Goal: Transaction & Acquisition: Download file/media

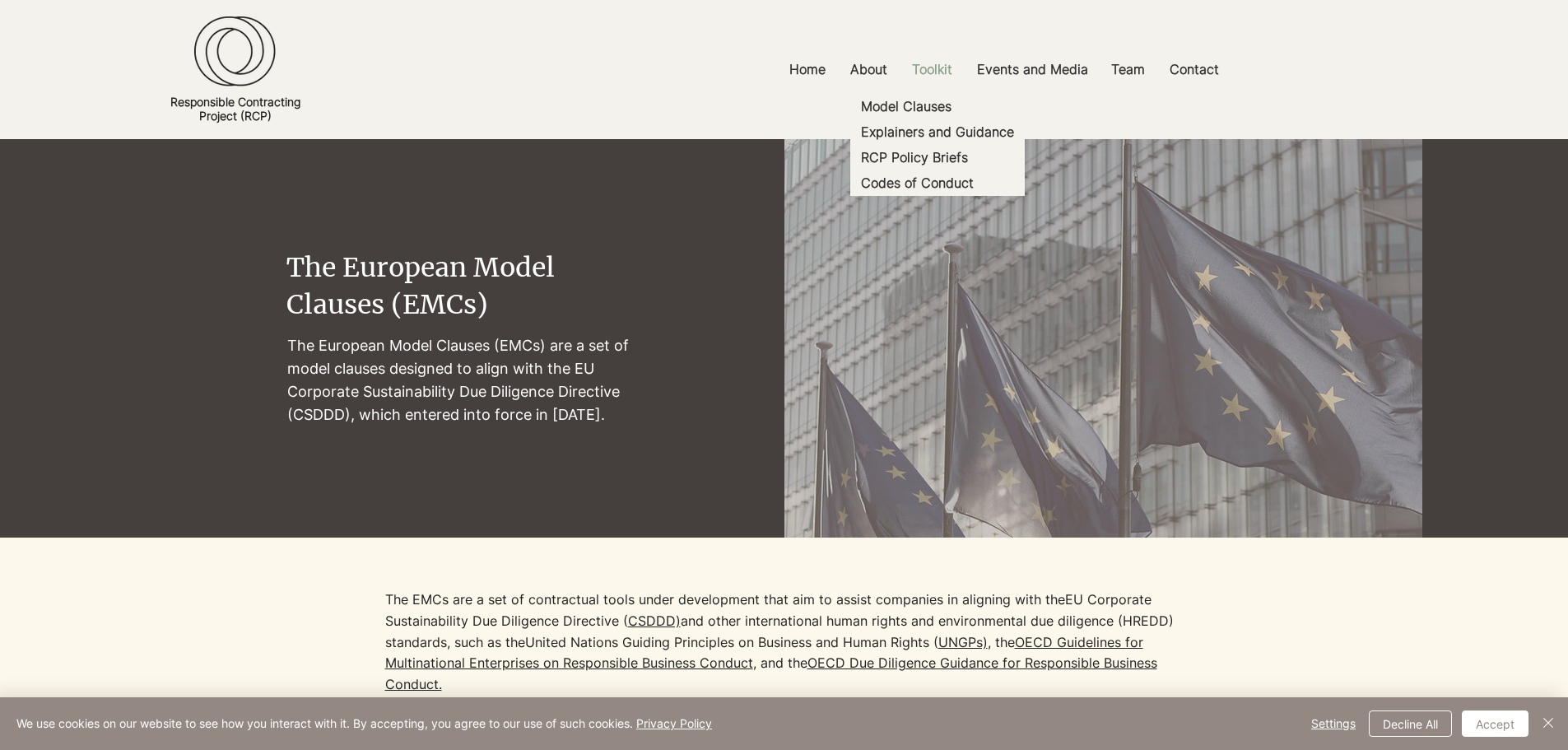
click at [939, 69] on p "Toolkit" at bounding box center [932, 69] width 56 height 37
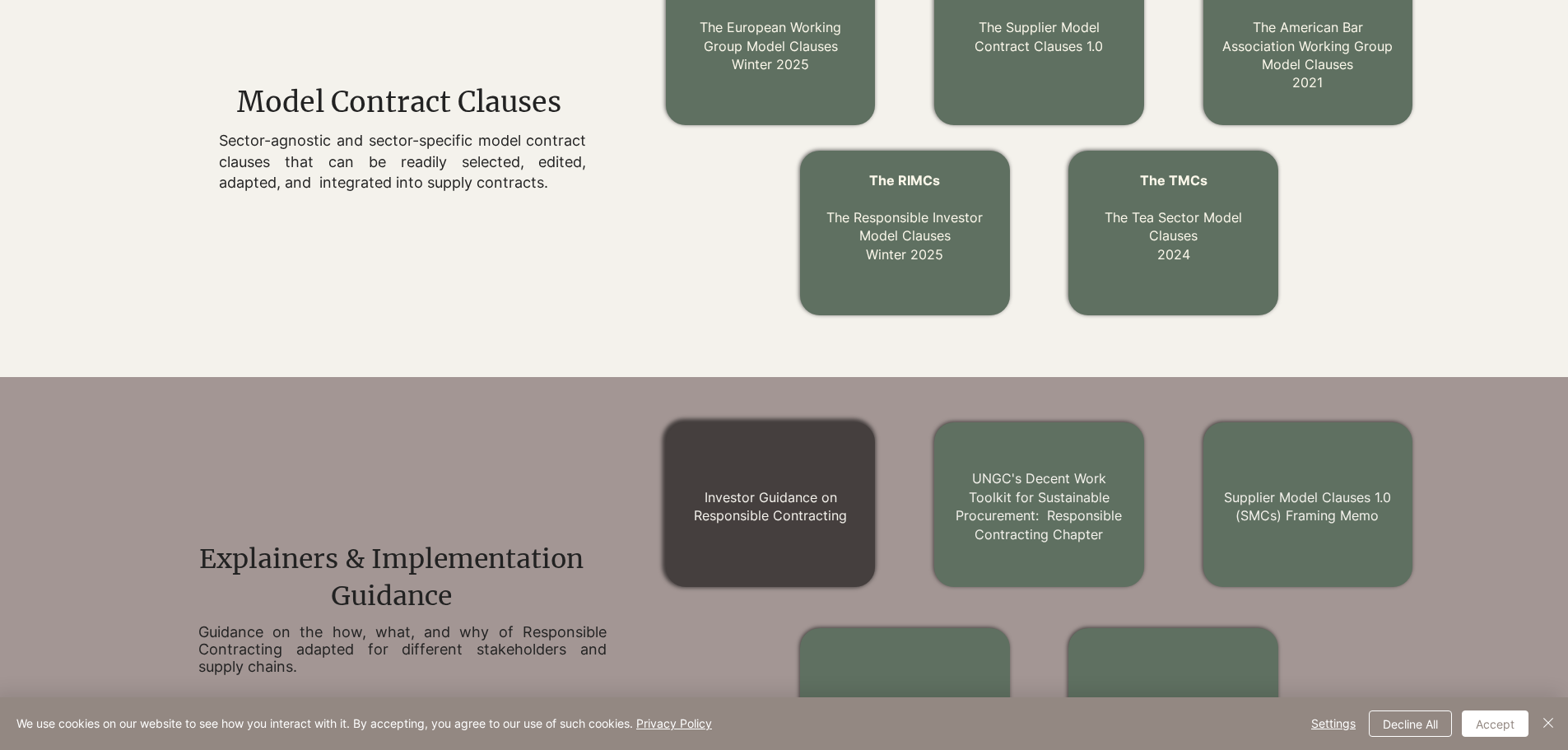
scroll to position [494, 0]
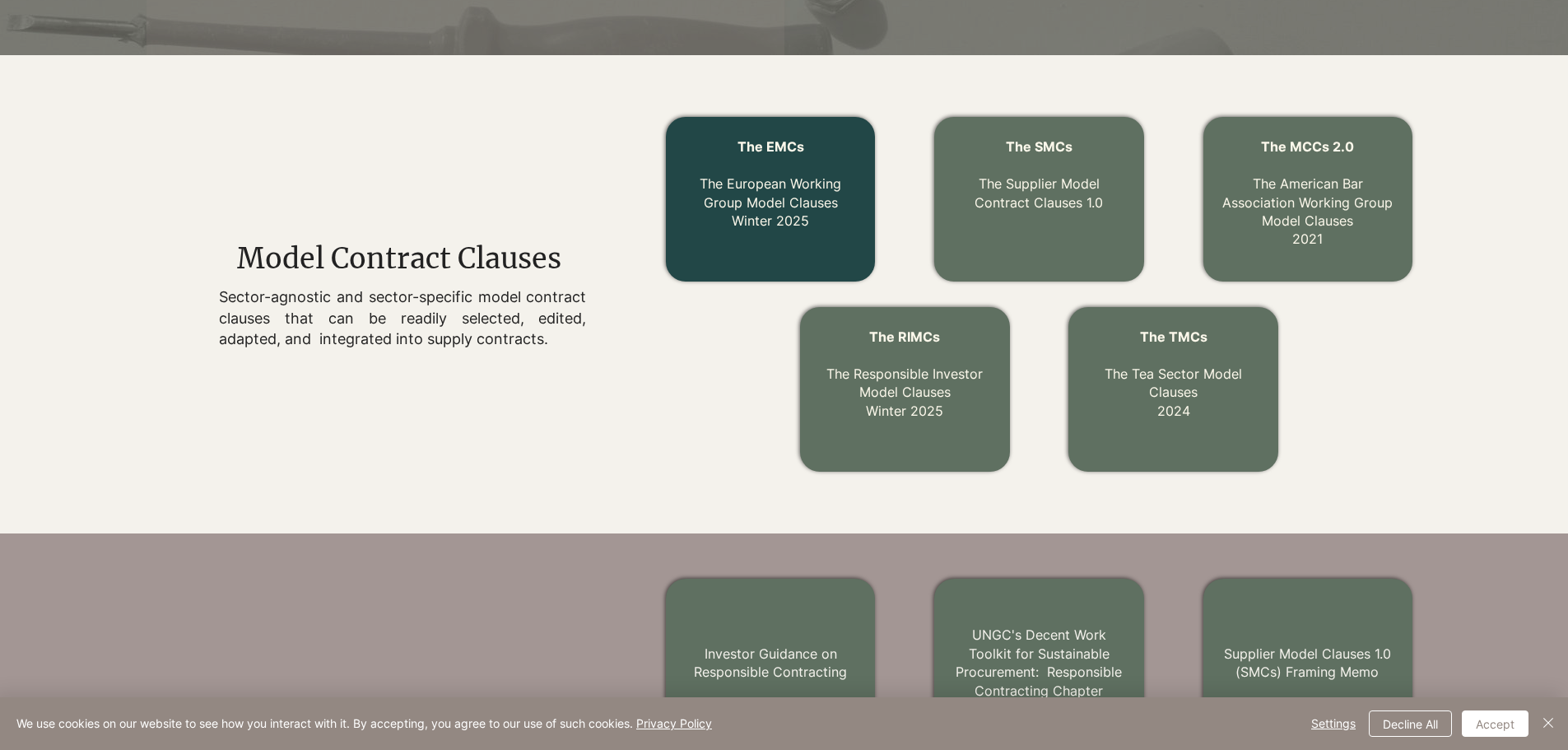
click at [744, 183] on link "The EMCs The European Working Group Model Clauses Winter 2025" at bounding box center [770, 183] width 142 height 90
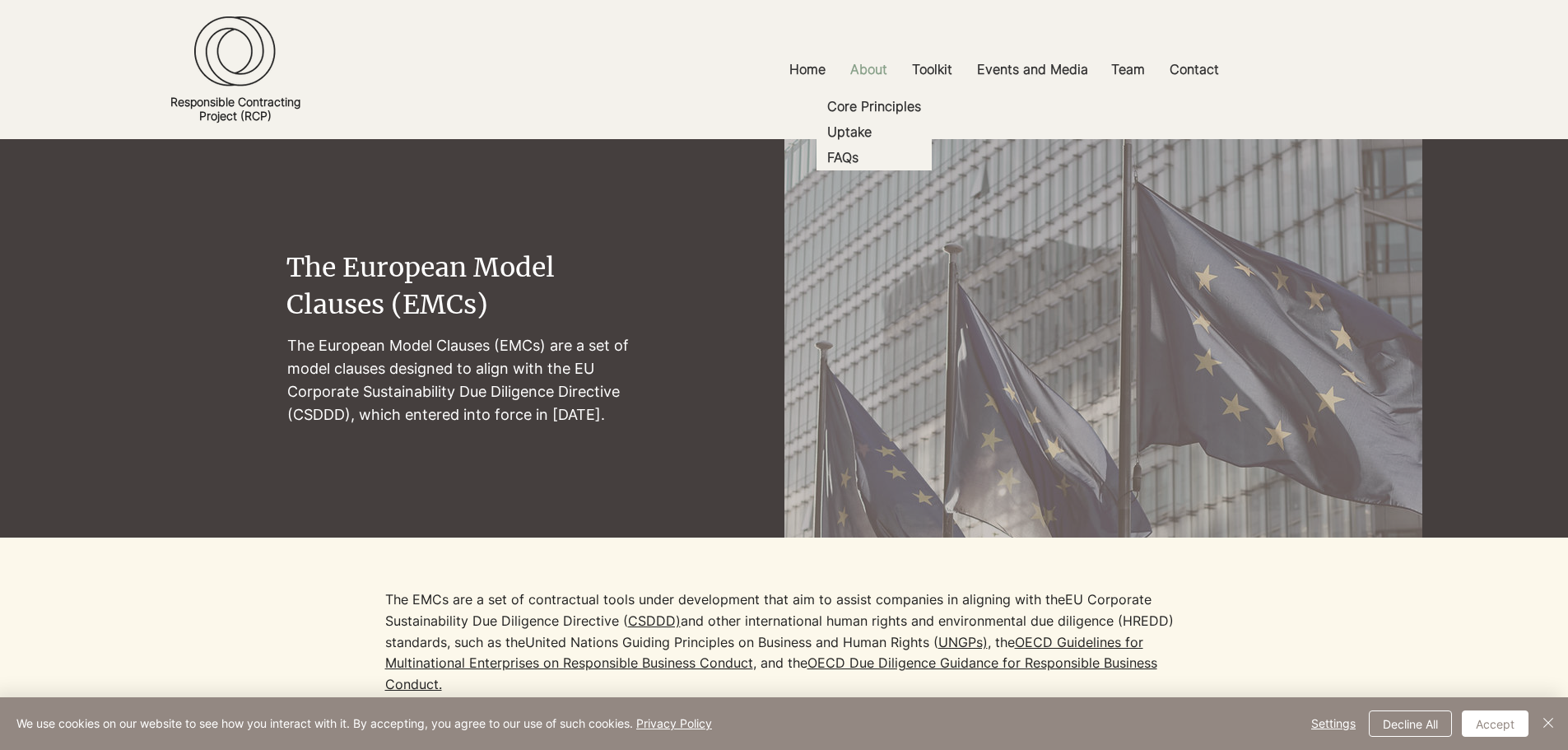
click at [875, 68] on p "About" at bounding box center [869, 69] width 54 height 37
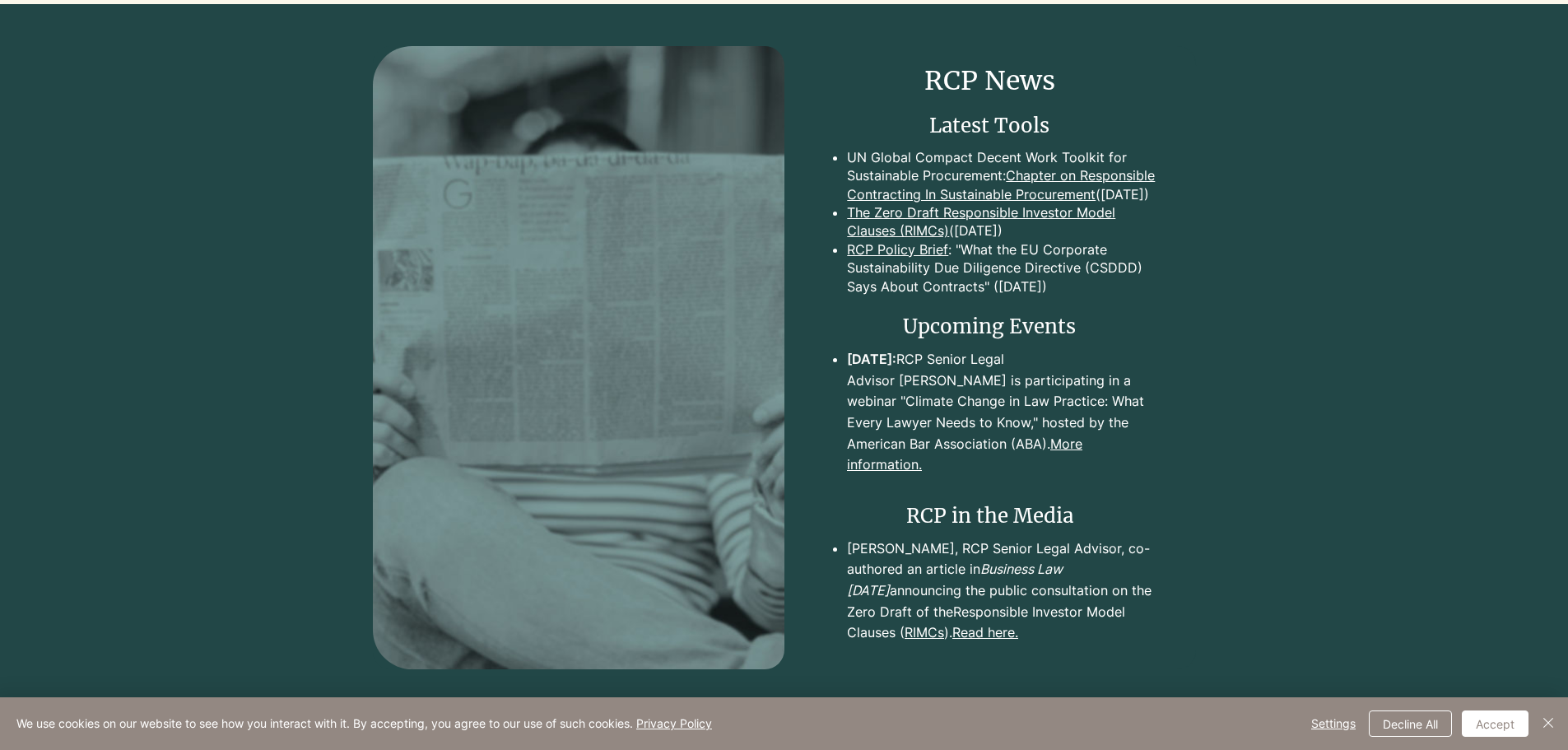
scroll to position [3209, 0]
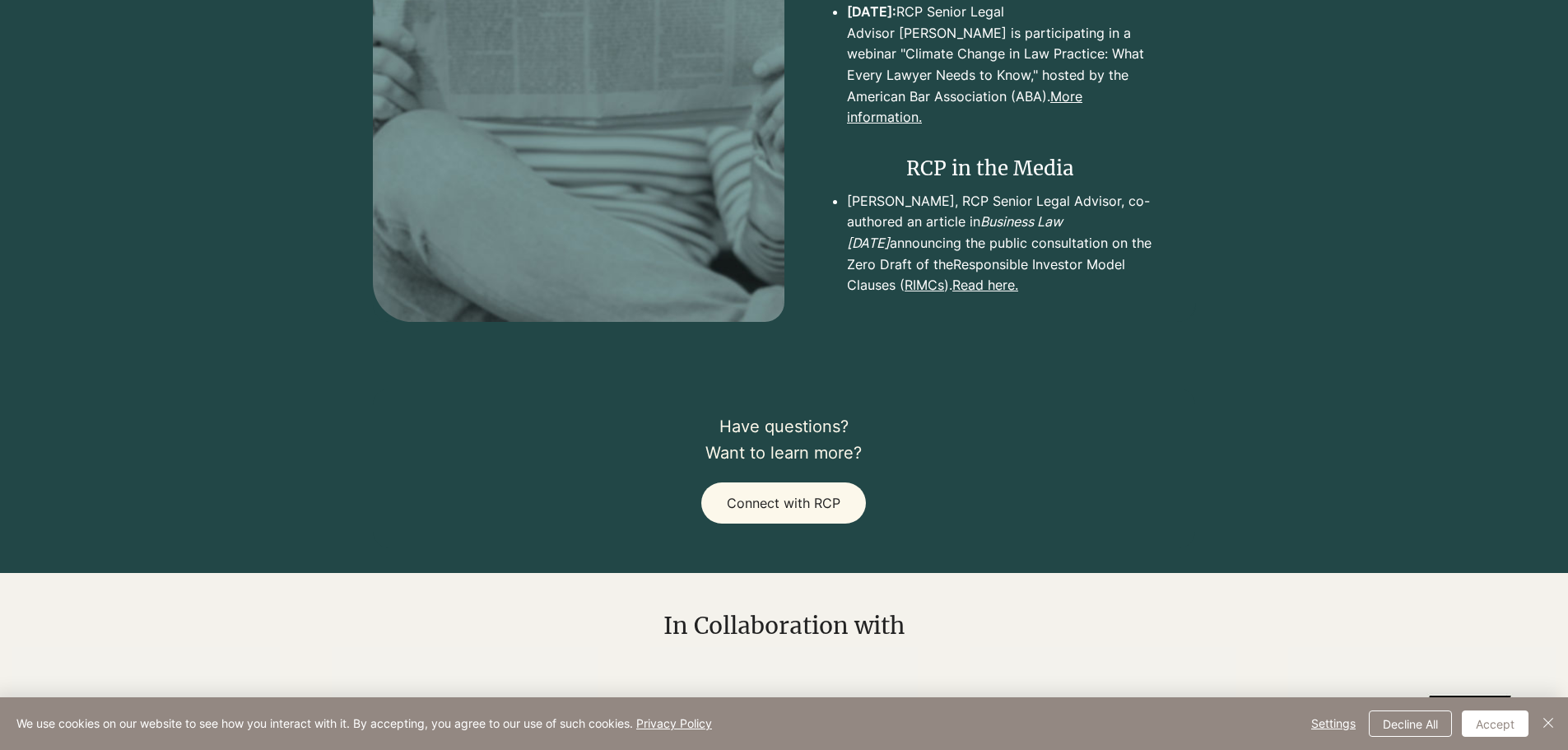
drag, startPoint x: 1090, startPoint y: 168, endPoint x: 1080, endPoint y: 167, distance: 10.0
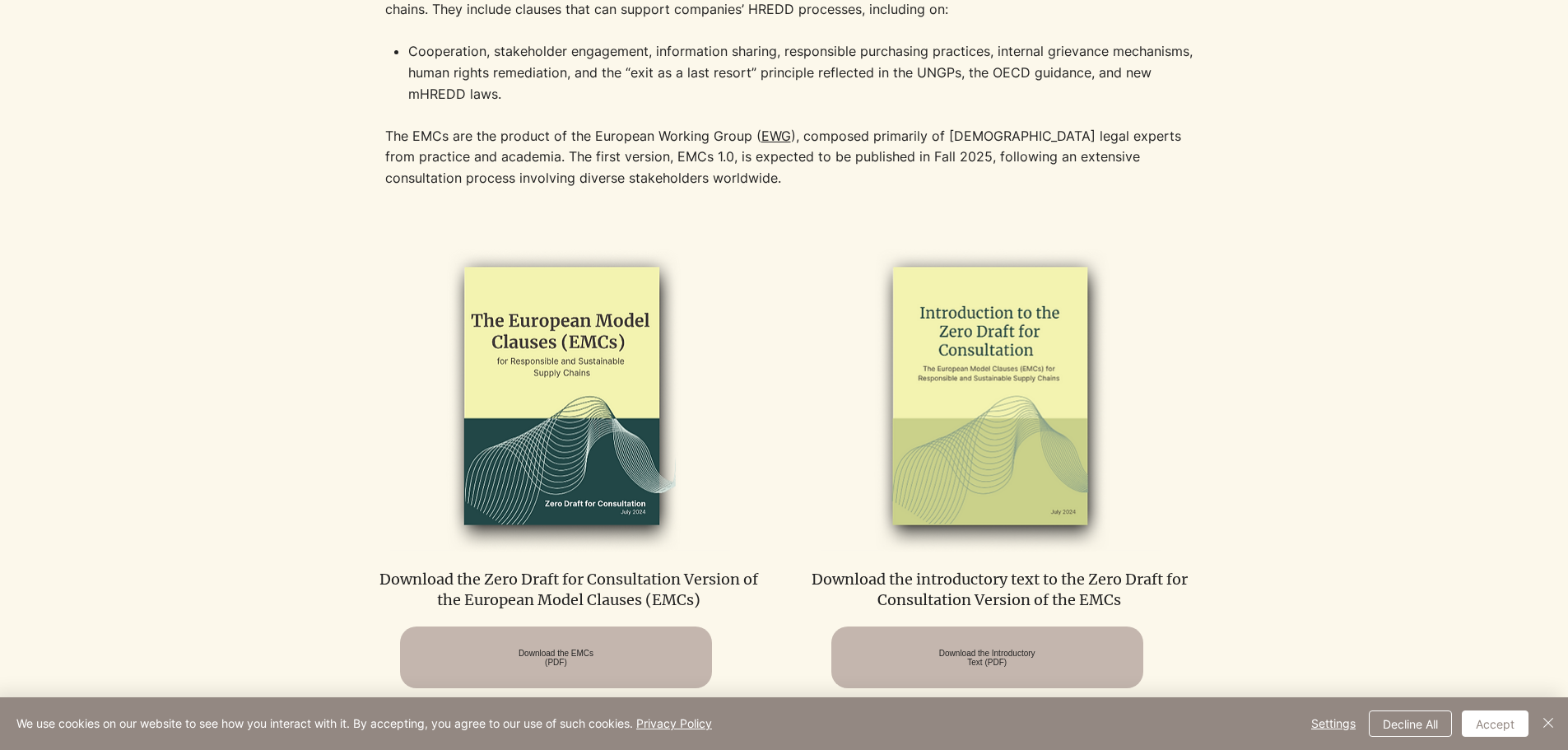
scroll to position [988, 0]
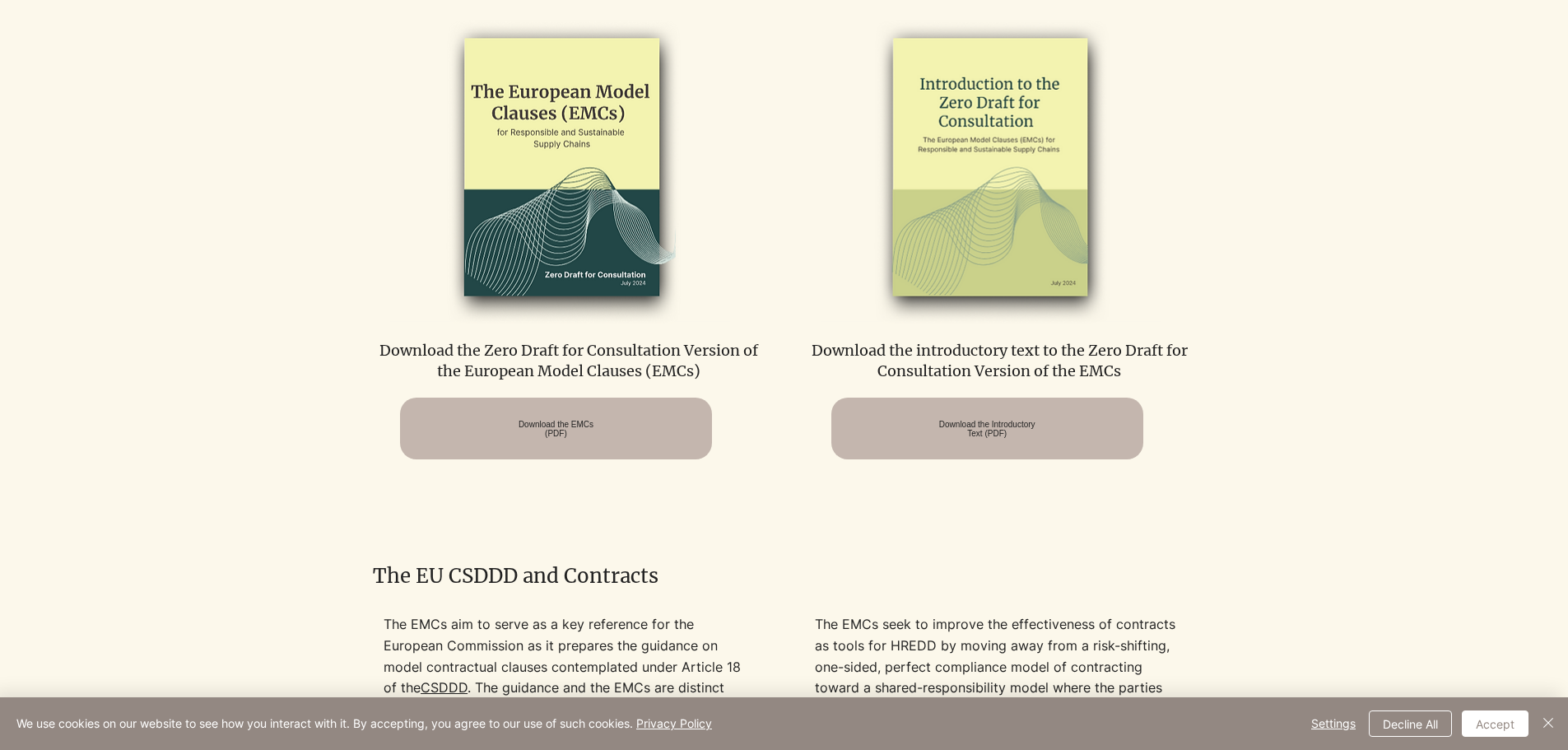
click at [598, 255] on img at bounding box center [560, 168] width 340 height 310
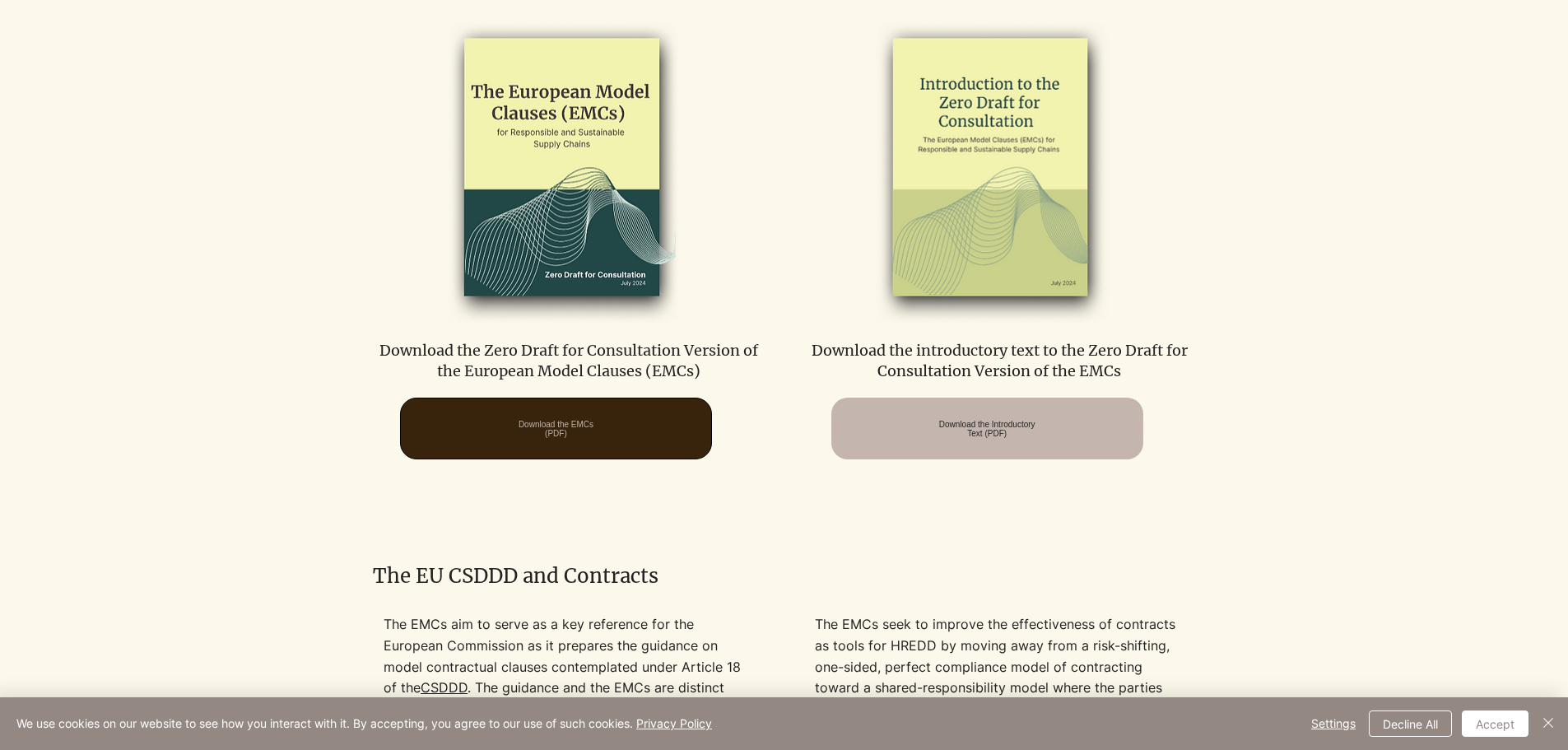
click at [592, 432] on span "Download the EMCs (PDF)" at bounding box center [556, 428] width 75 height 18
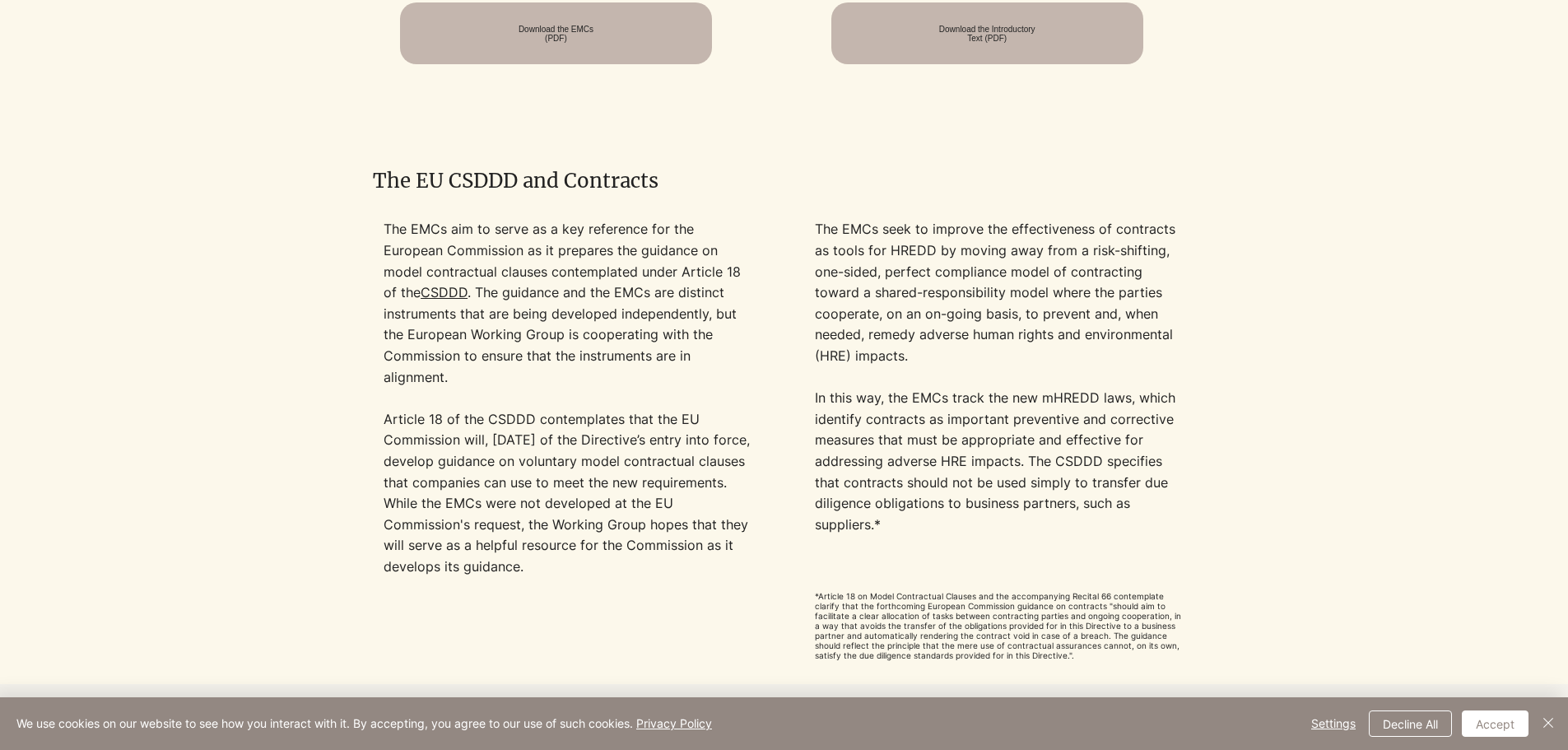
scroll to position [1399, 0]
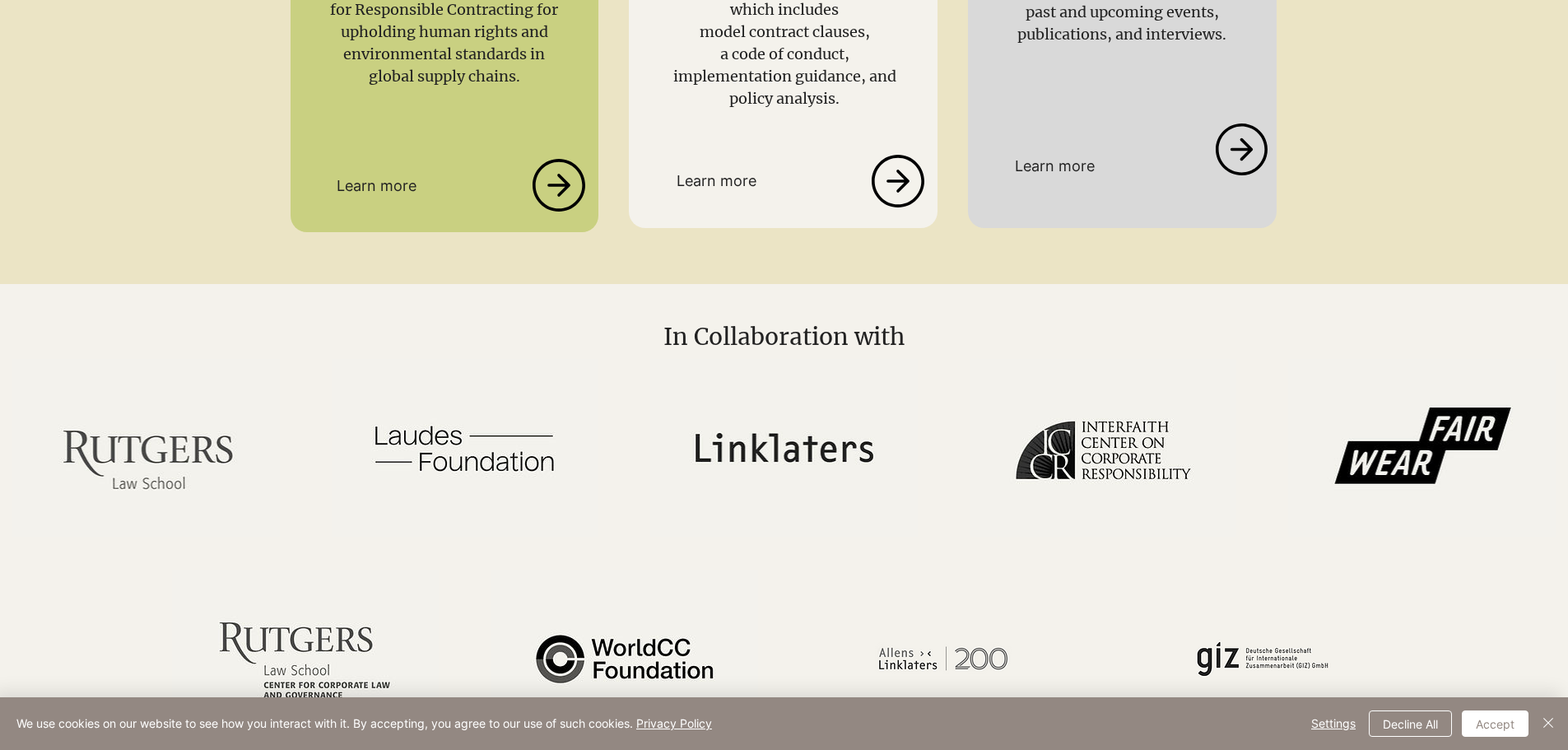
scroll to position [414, 0]
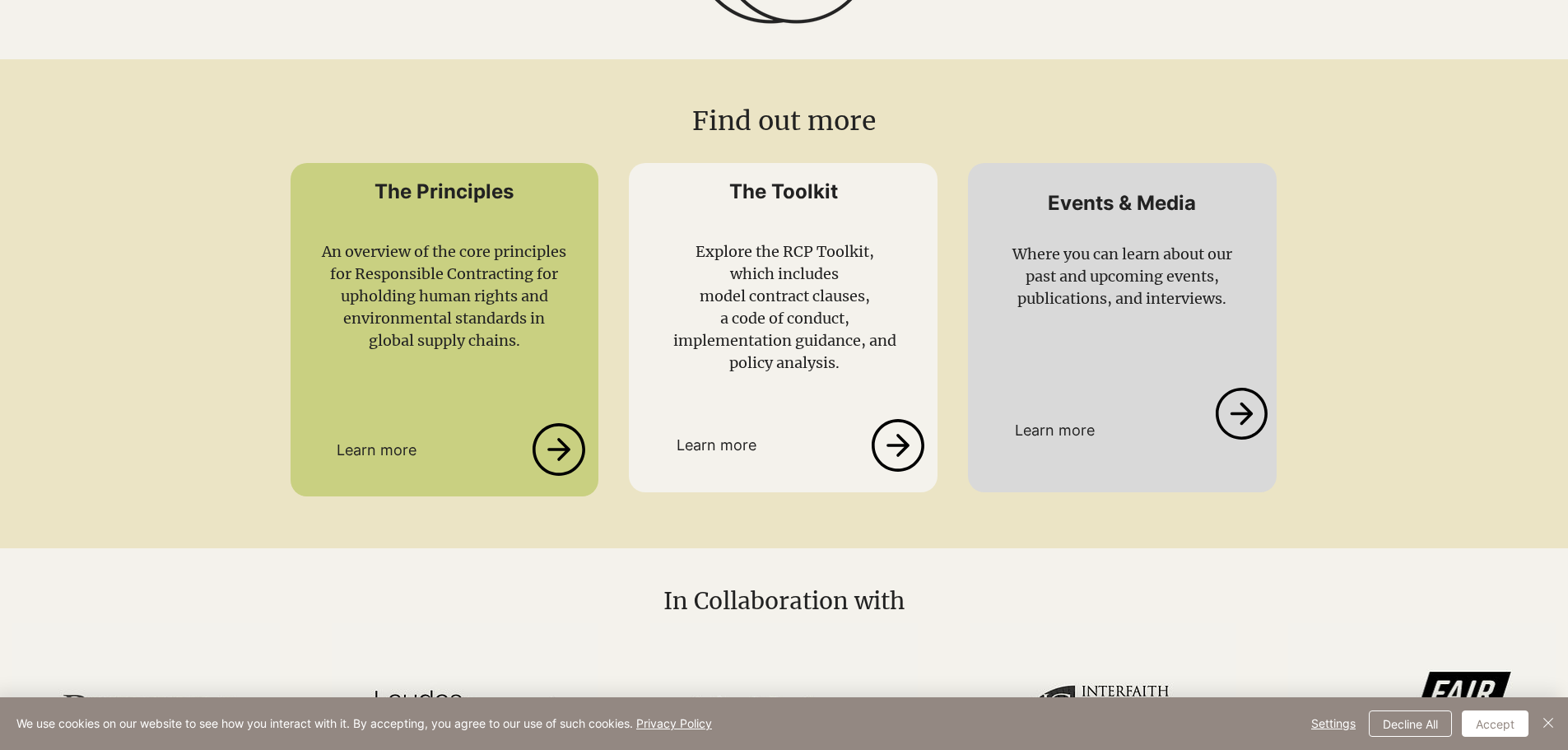
click at [366, 438] on link at bounding box center [398, 449] width 218 height 53
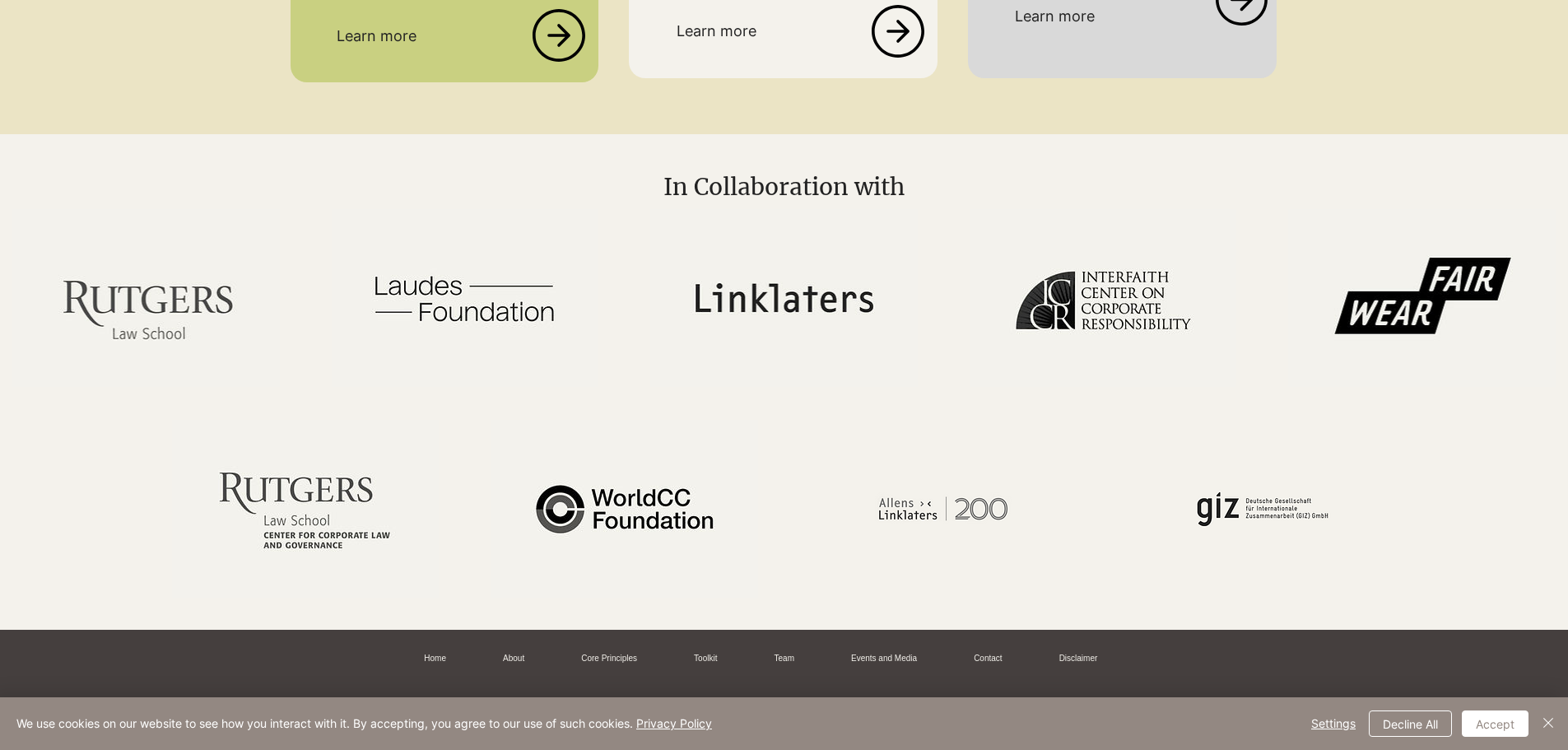
scroll to position [332, 0]
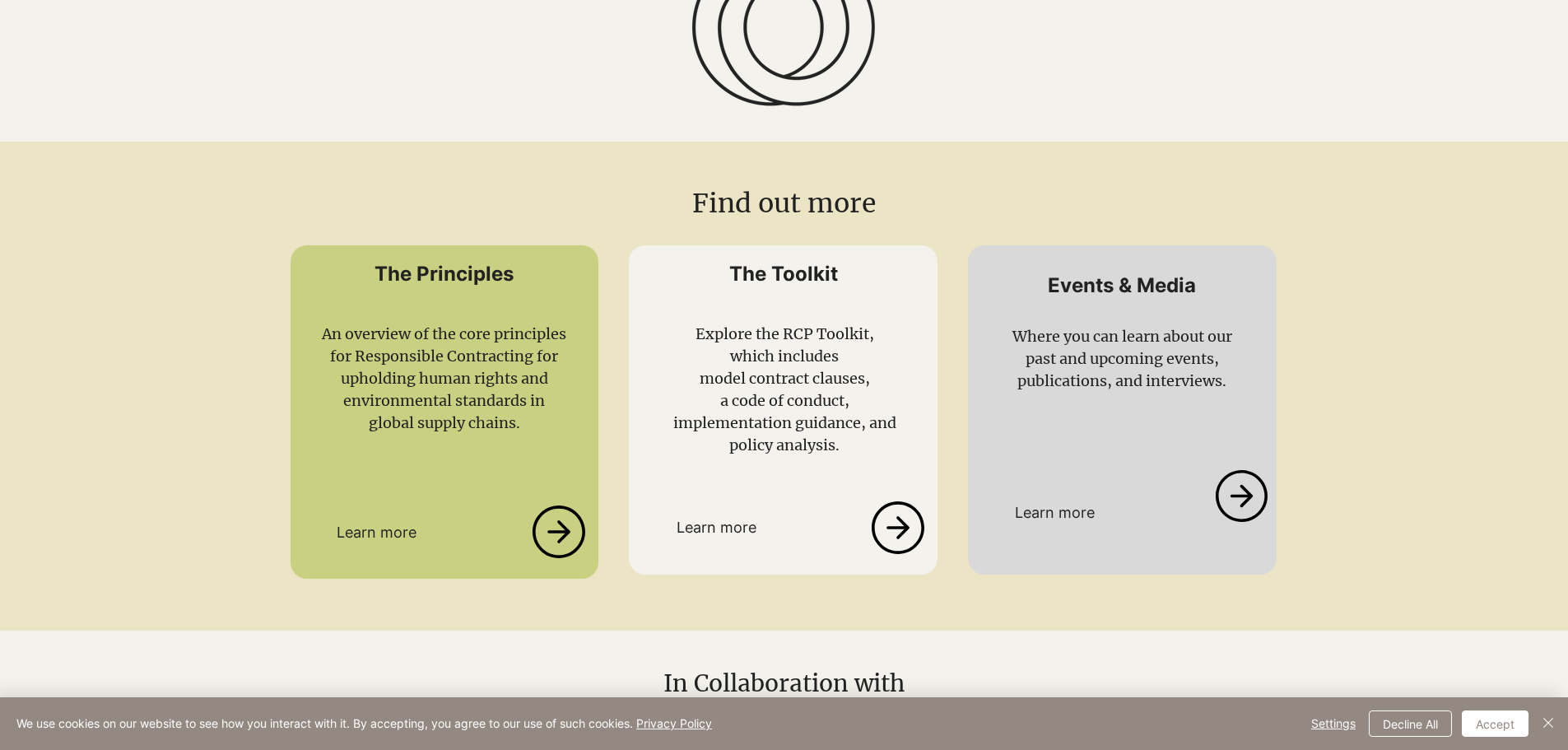
click at [731, 543] on link at bounding box center [736, 527] width 218 height 53
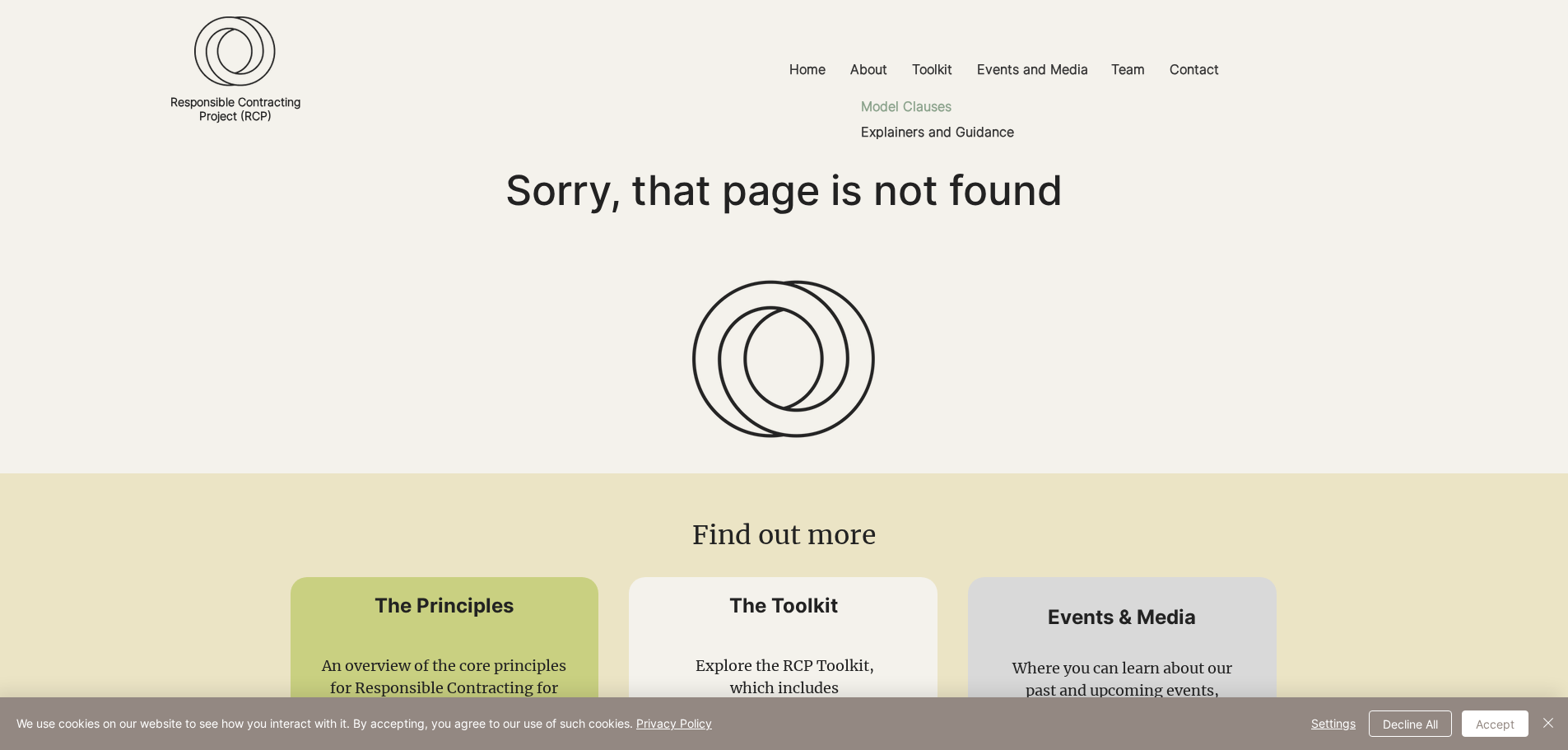
click at [922, 102] on p "Model Clauses" at bounding box center [906, 106] width 103 height 25
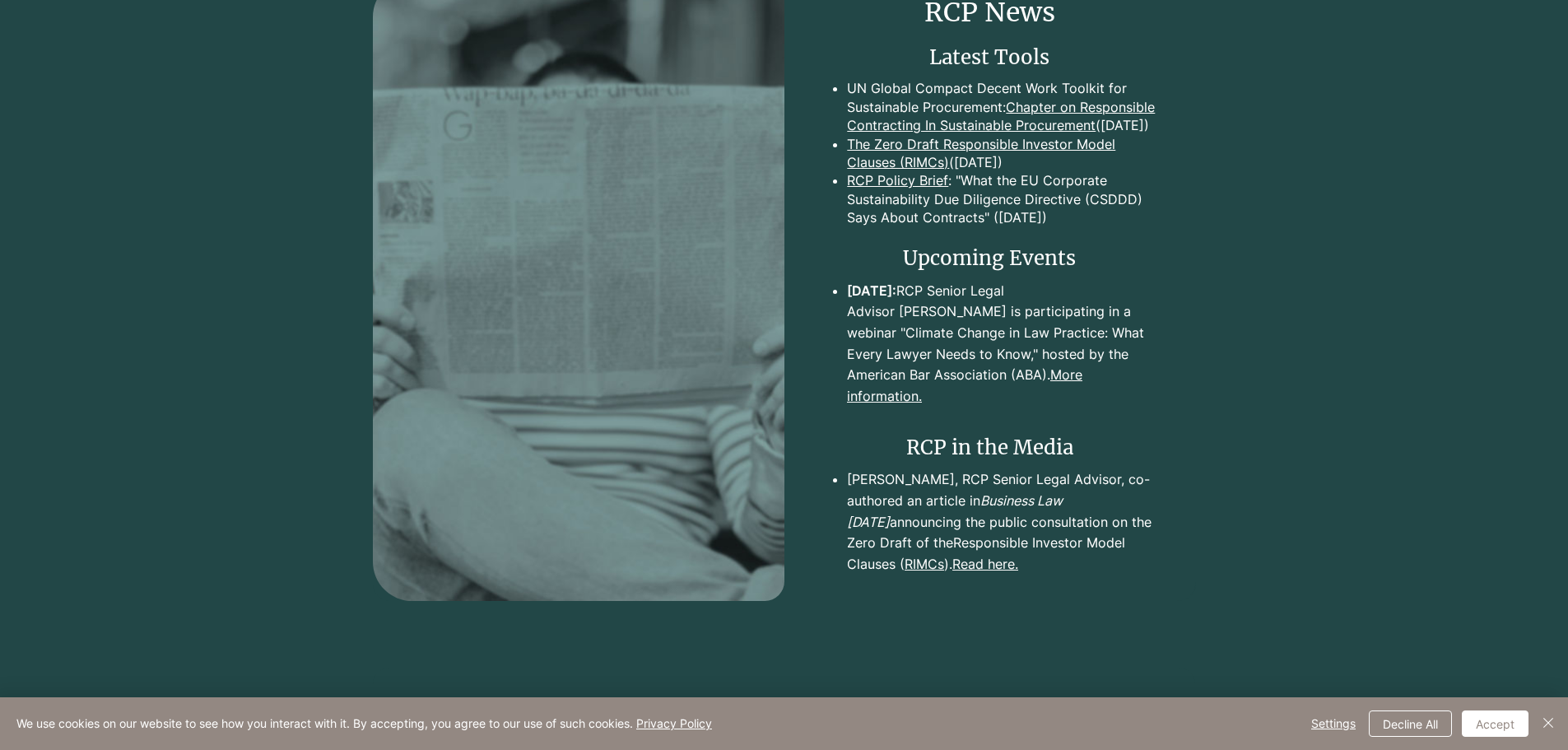
scroll to position [2543, 0]
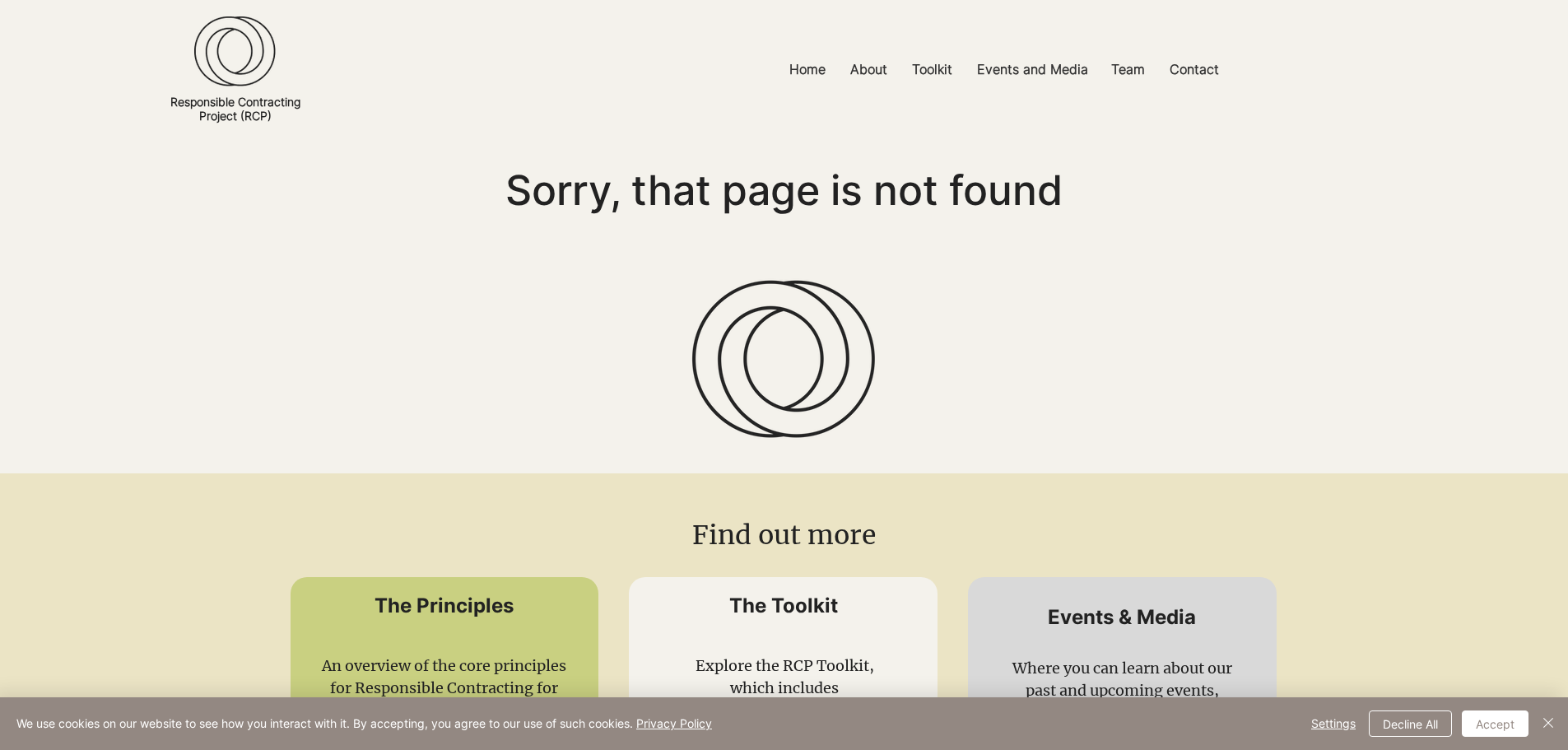
scroll to position [247, 0]
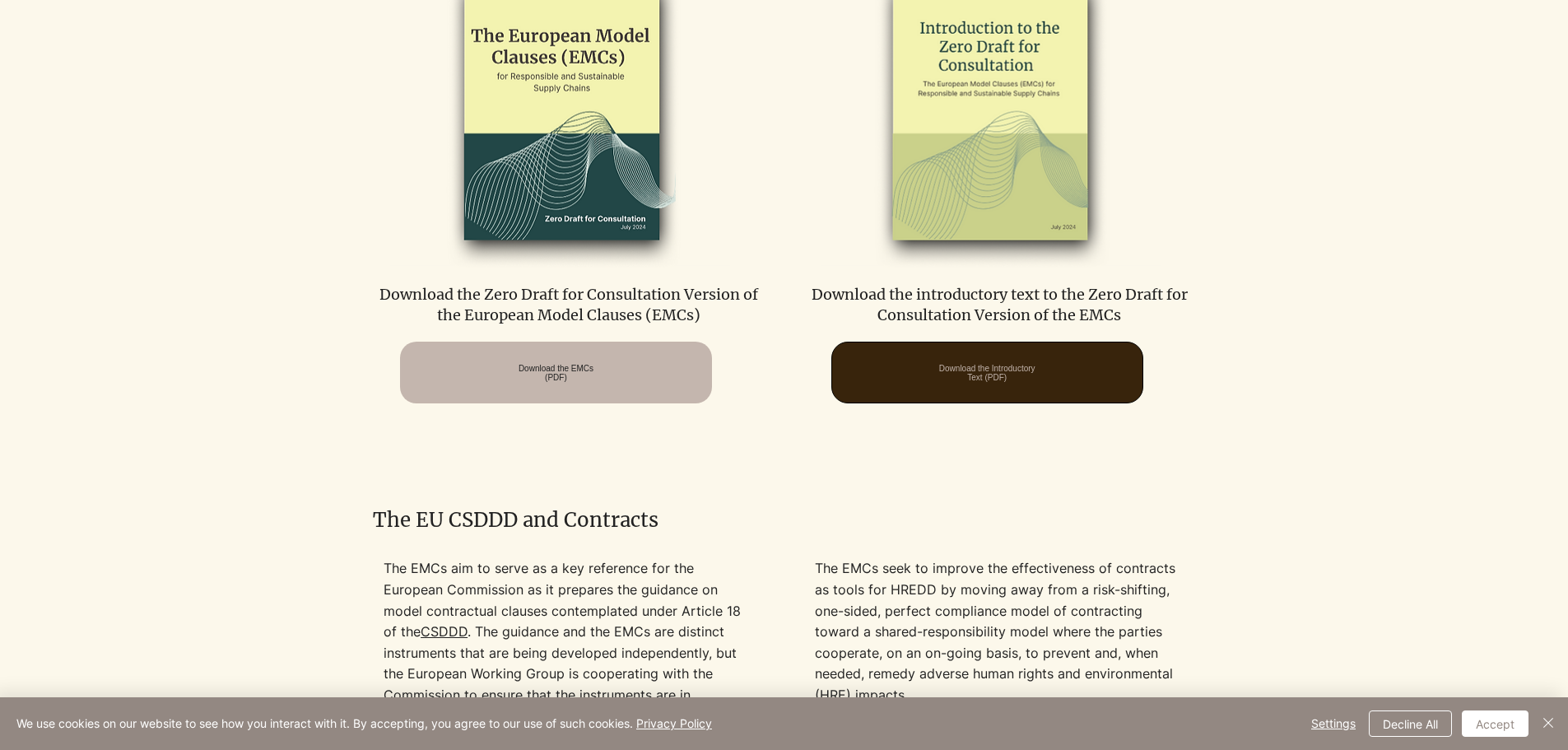
scroll to position [1069, 0]
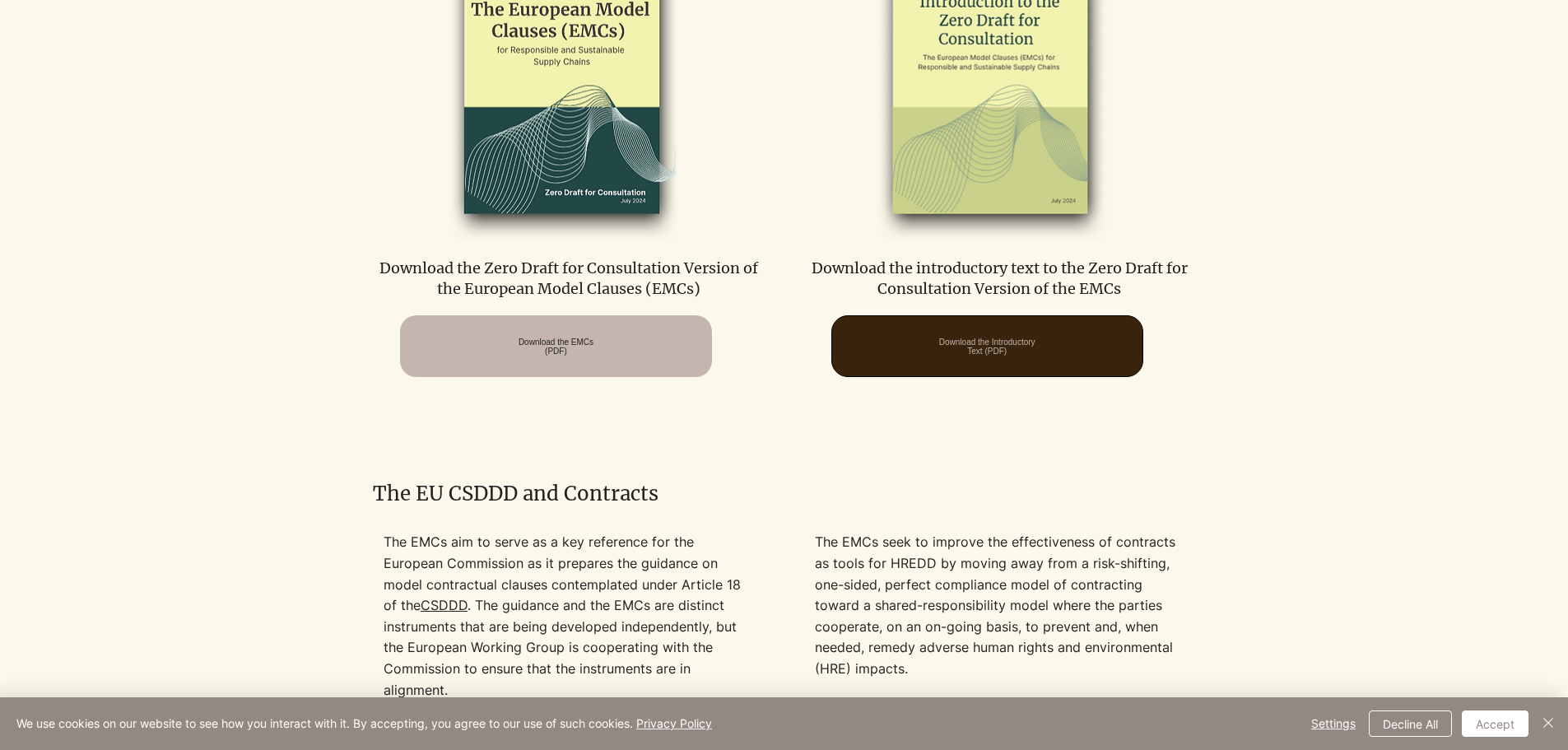
click at [1015, 339] on span "Download the Introductory Text (PDF)" at bounding box center [987, 346] width 96 height 18
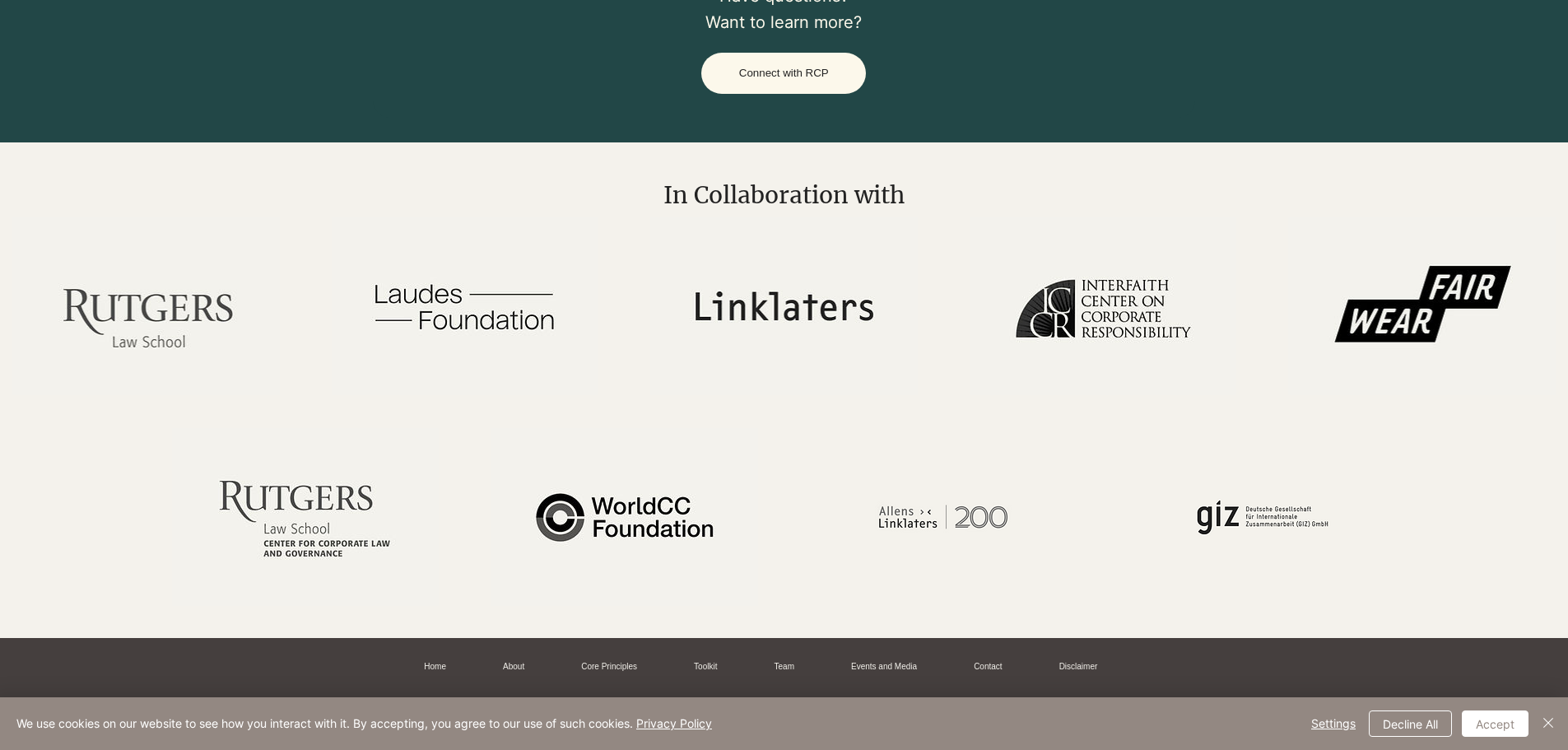
scroll to position [3444, 0]
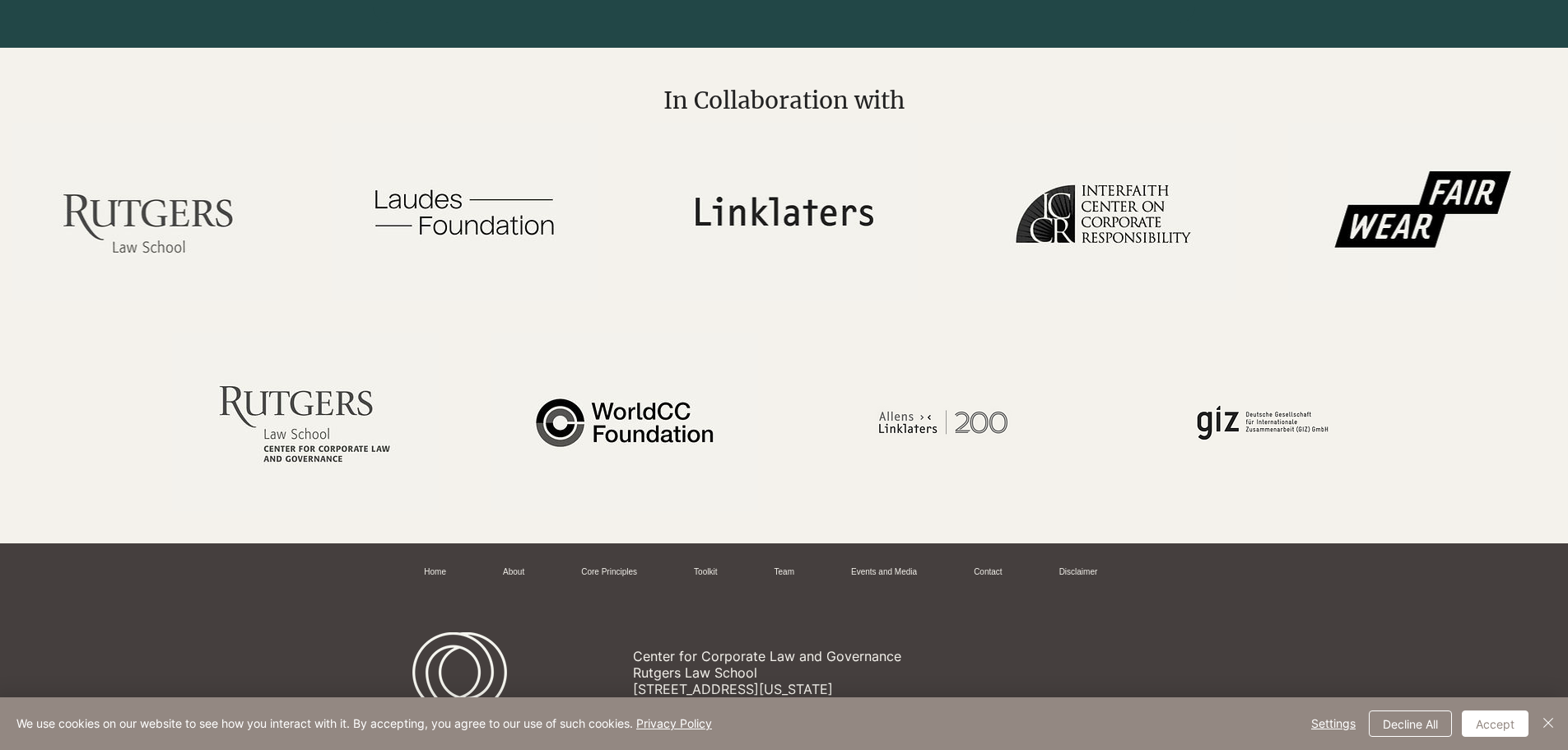
scroll to position [3444, 0]
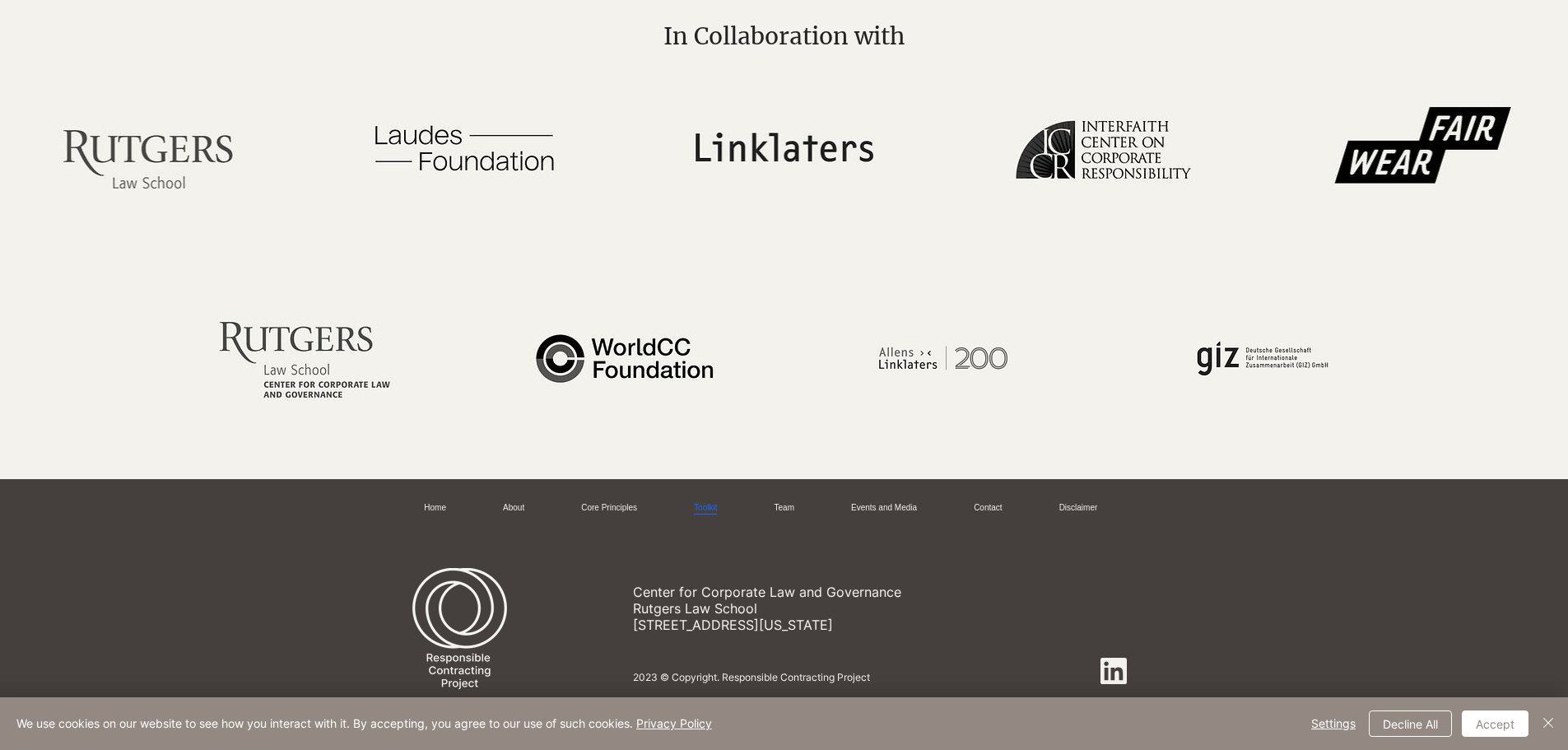
click at [694, 505] on link "Toolkit" at bounding box center [705, 508] width 23 height 12
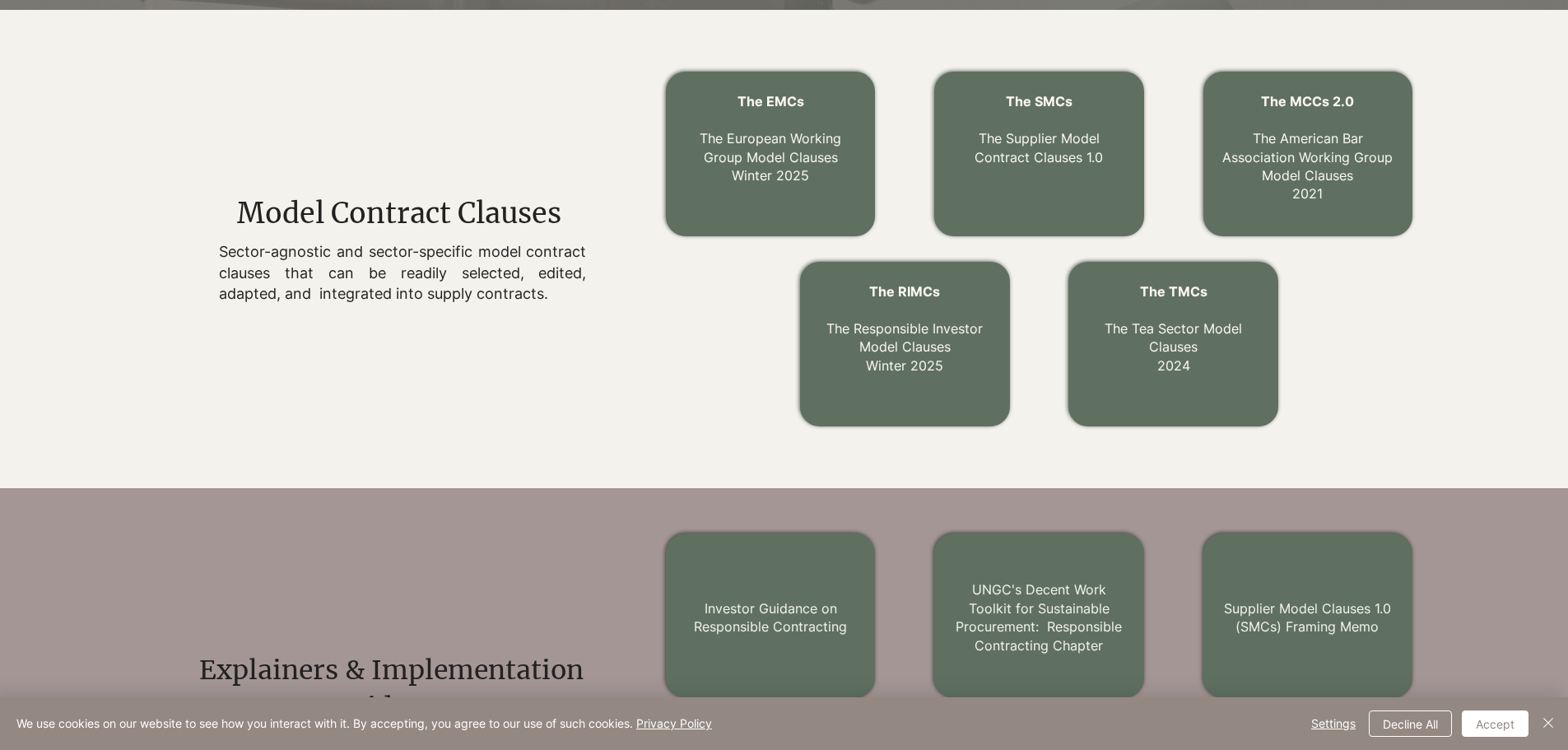
scroll to position [411, 0]
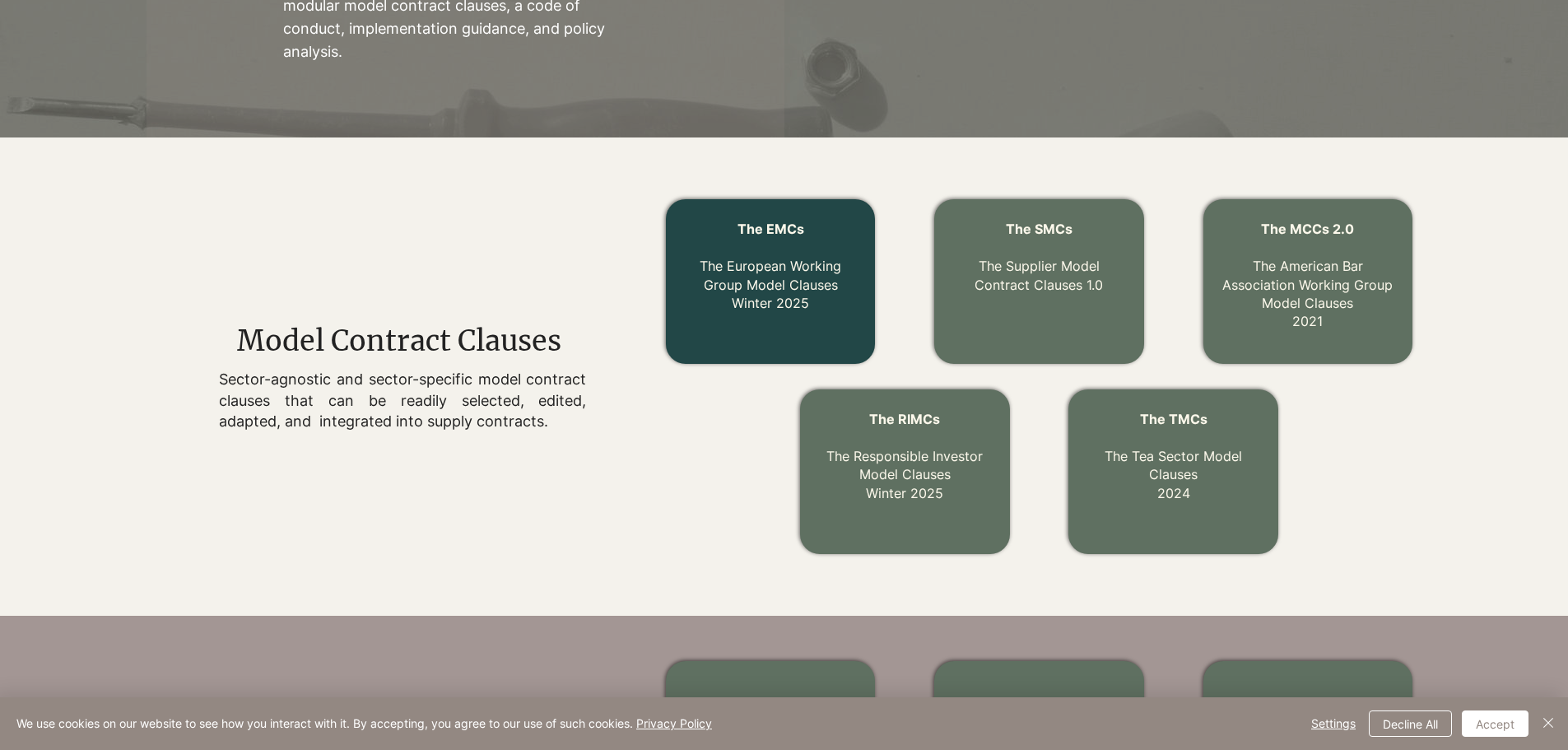
click at [770, 289] on link "The EMCs The European Working Group Model Clauses Winter 2025" at bounding box center [770, 266] width 142 height 90
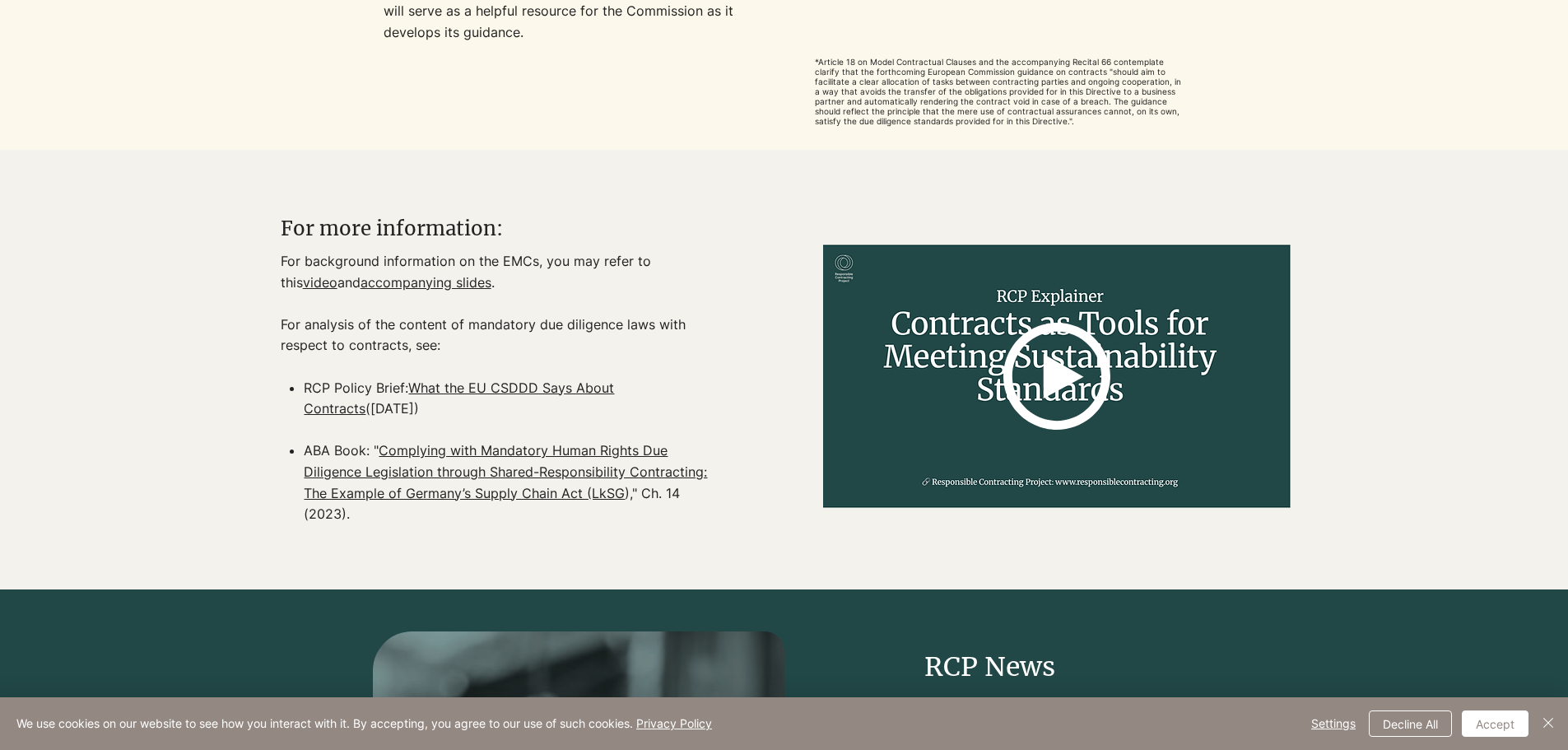
scroll to position [2057, 0]
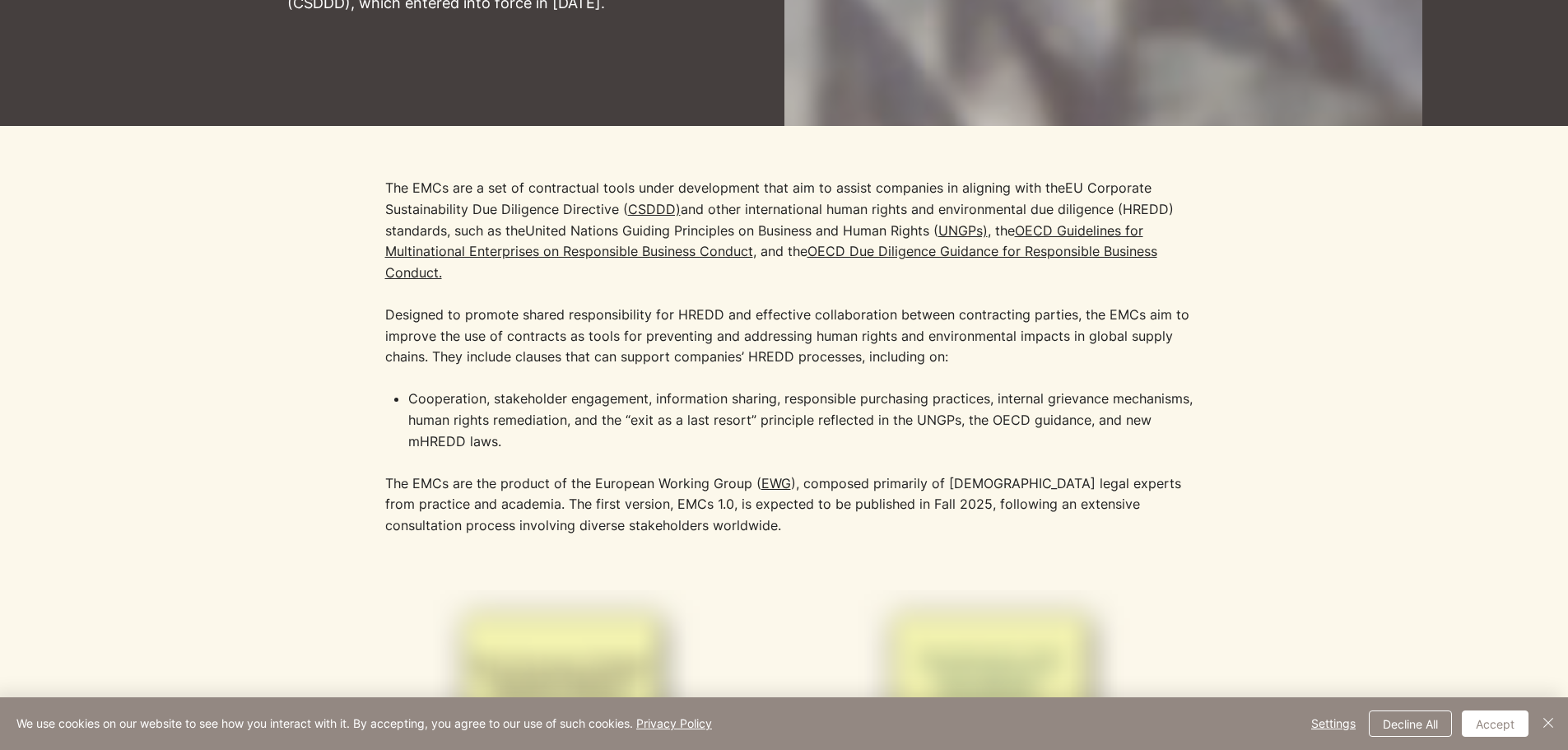
scroll to position [3444, 0]
